Goal: Transaction & Acquisition: Book appointment/travel/reservation

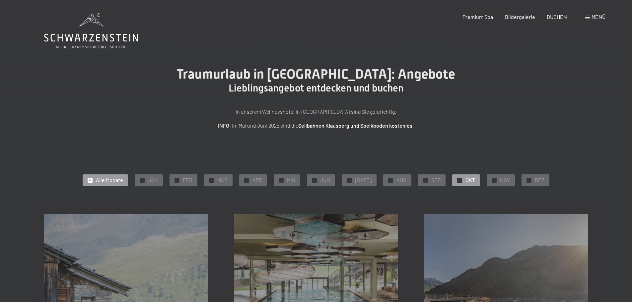
click at [453, 177] on div "✓ OKT" at bounding box center [466, 179] width 28 height 11
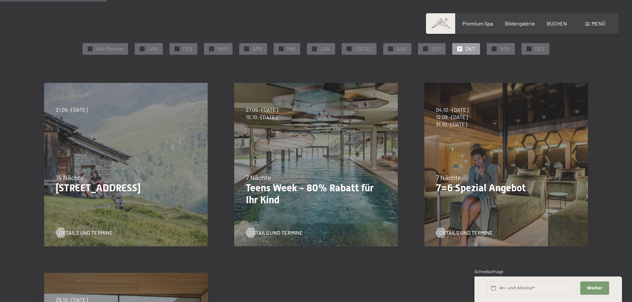
scroll to position [133, 0]
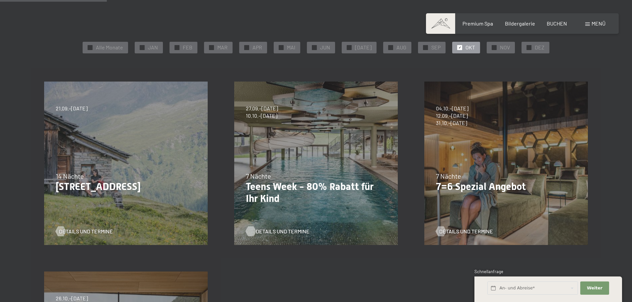
click at [280, 233] on span "Details und Termine" at bounding box center [283, 231] width 54 height 7
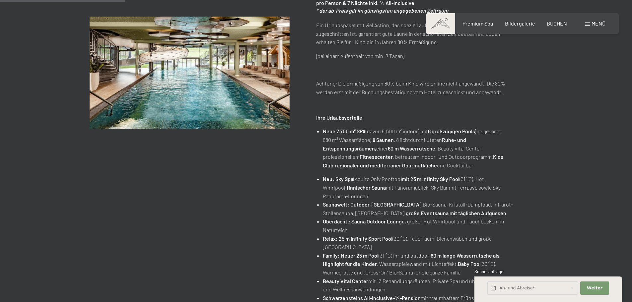
scroll to position [33, 0]
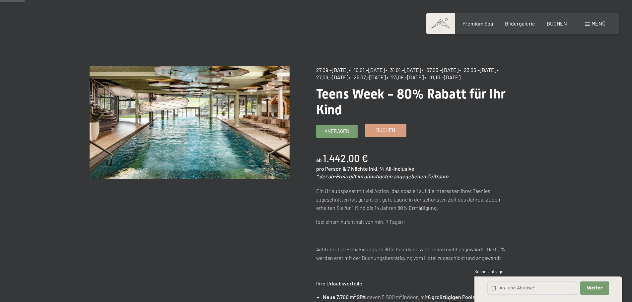
click at [393, 134] on span "Buchen" at bounding box center [385, 130] width 19 height 7
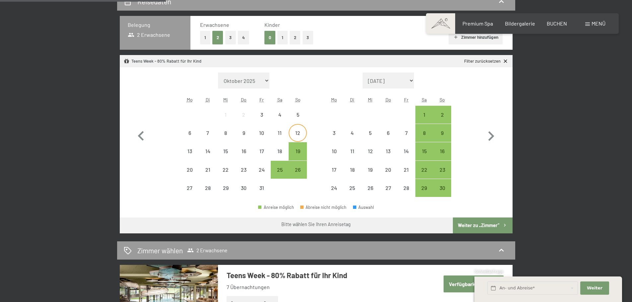
click at [293, 131] on div "12" at bounding box center [297, 138] width 17 height 17
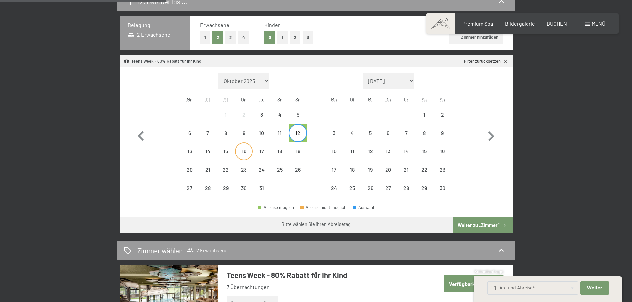
click at [238, 150] on div "16" at bounding box center [243, 157] width 17 height 17
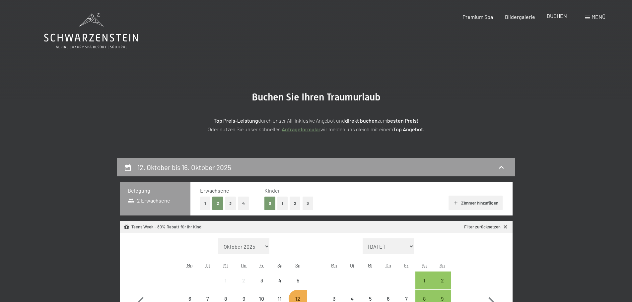
click at [559, 19] on div "BUCHEN" at bounding box center [557, 15] width 20 height 7
click at [556, 15] on span "BUCHEN" at bounding box center [557, 16] width 20 height 6
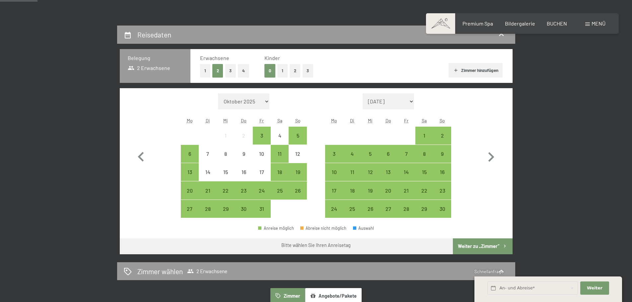
click at [295, 73] on button "2" at bounding box center [295, 71] width 11 height 14
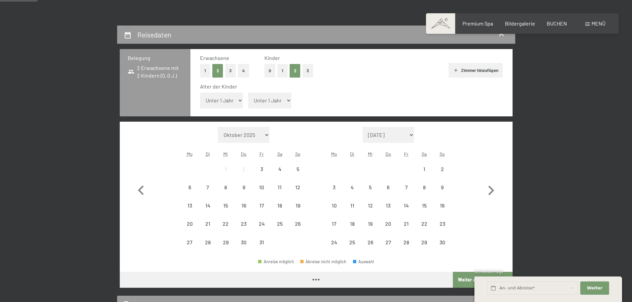
click at [226, 102] on select "Unter 1 Jahr 1 Jahr 2 Jahre 3 Jahre 4 Jahre 5 Jahre 6 Jahre 7 Jahre 8 Jahre 9 J…" at bounding box center [221, 101] width 43 height 16
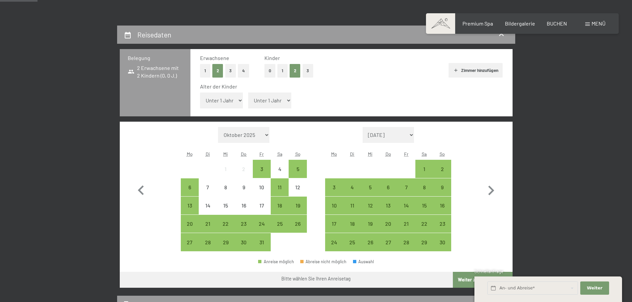
select select "6"
click at [200, 93] on select "Unter 1 Jahr 1 Jahr 2 Jahre 3 Jahre 4 Jahre 5 Jahre 6 Jahre 7 Jahre 8 Jahre 9 J…" at bounding box center [221, 101] width 43 height 16
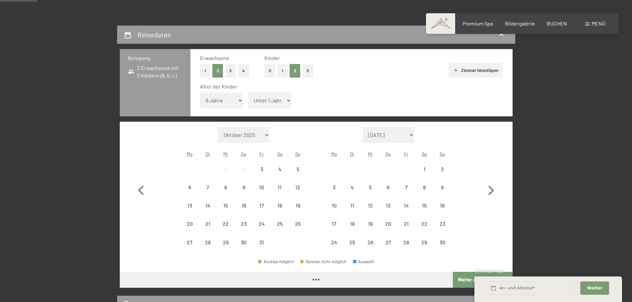
click at [267, 100] on select "Unter 1 Jahr 1 Jahr 2 Jahre 3 Jahre 4 Jahre 5 Jahre 6 Jahre 7 Jahre 8 Jahre 9 J…" at bounding box center [269, 101] width 43 height 16
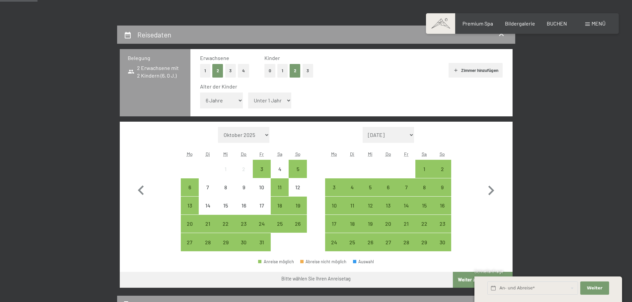
select select "4"
click at [248, 93] on select "Unter 1 Jahr 1 Jahr 2 Jahre 3 Jahre 4 Jahre 5 Jahre 6 Jahre 7 Jahre 8 Jahre 9 J…" at bounding box center [269, 101] width 43 height 16
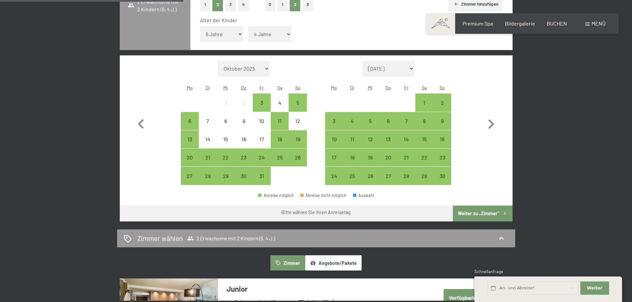
scroll to position [232, 0]
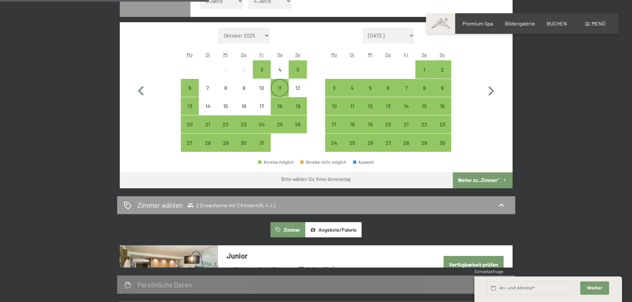
click at [279, 89] on div "11" at bounding box center [279, 93] width 17 height 17
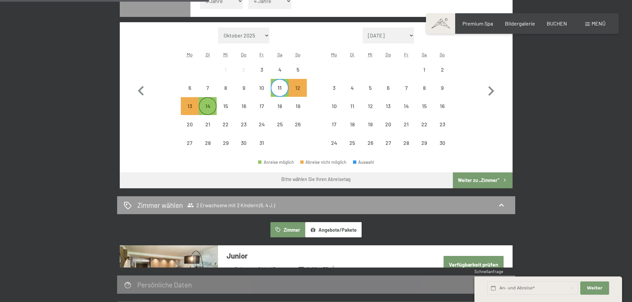
click at [208, 106] on div "14" at bounding box center [207, 111] width 17 height 17
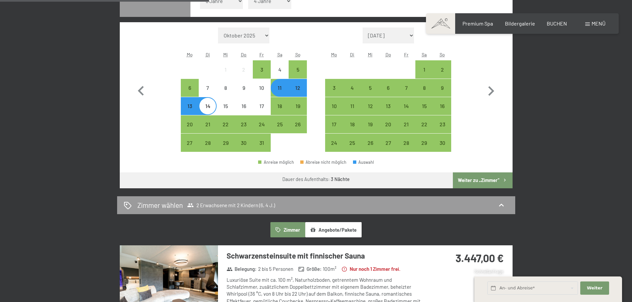
click at [279, 90] on div "11" at bounding box center [279, 93] width 17 height 17
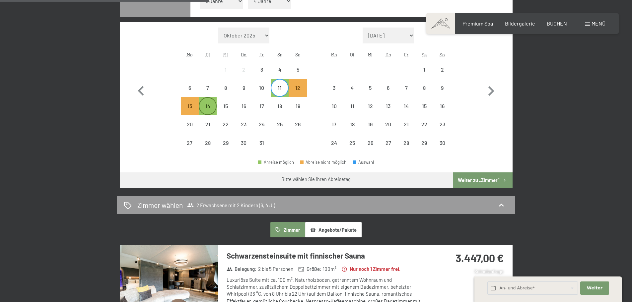
click at [210, 105] on div "14" at bounding box center [207, 111] width 17 height 17
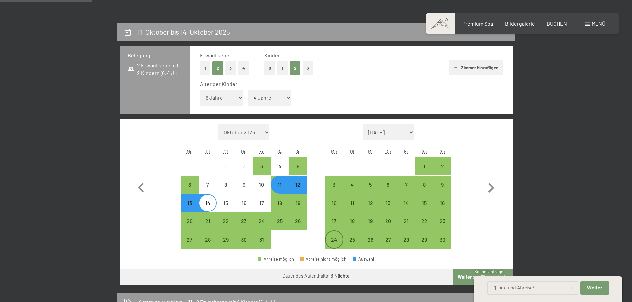
scroll to position [133, 0]
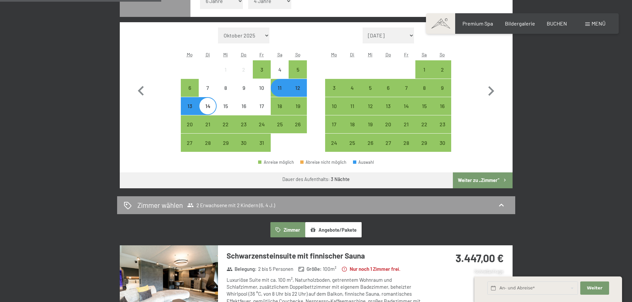
click at [499, 182] on button "Weiter zu „Zimmer“" at bounding box center [482, 180] width 59 height 16
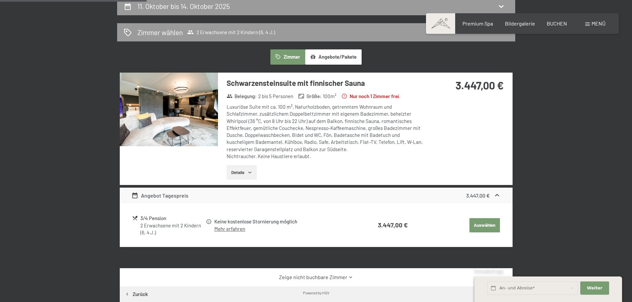
scroll to position [158, 0]
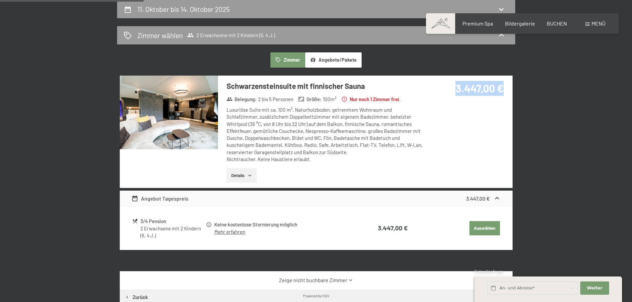
drag, startPoint x: 455, startPoint y: 87, endPoint x: 509, endPoint y: 90, distance: 53.8
click at [509, 90] on div "3.447,00 €" at bounding box center [468, 96] width 88 height 41
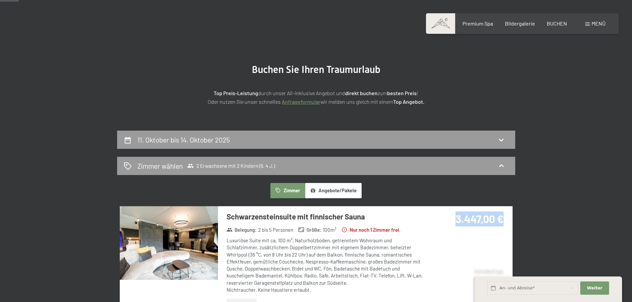
scroll to position [0, 0]
